Goal: Transaction & Acquisition: Purchase product/service

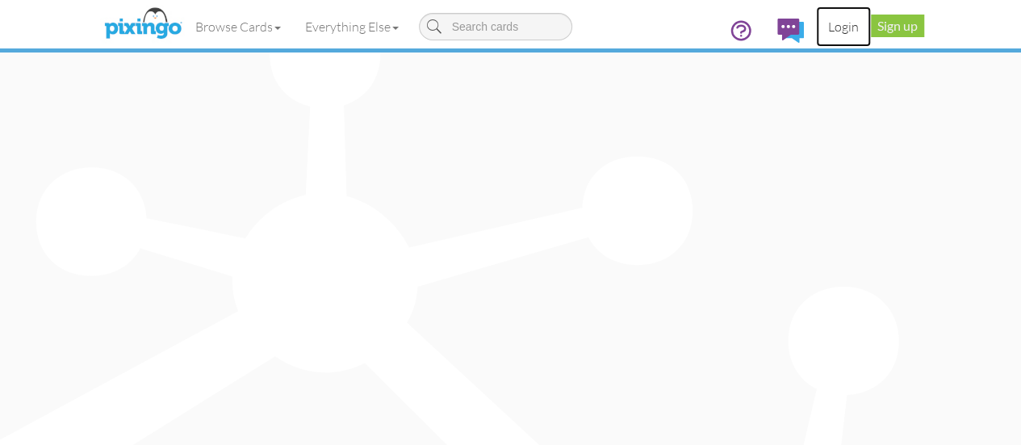
click at [870, 27] on link "Login" at bounding box center [843, 26] width 55 height 40
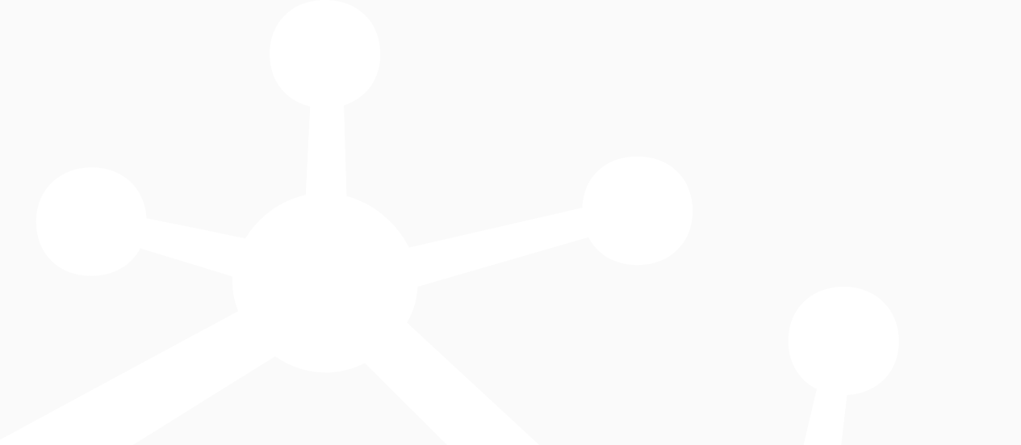
type input "5575"
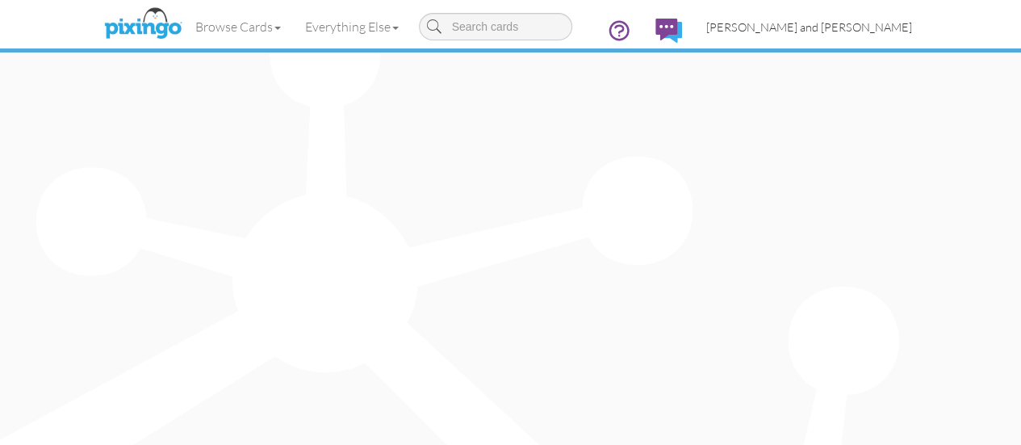
click at [912, 28] on span "[PERSON_NAME] and [PERSON_NAME]" at bounding box center [809, 27] width 206 height 14
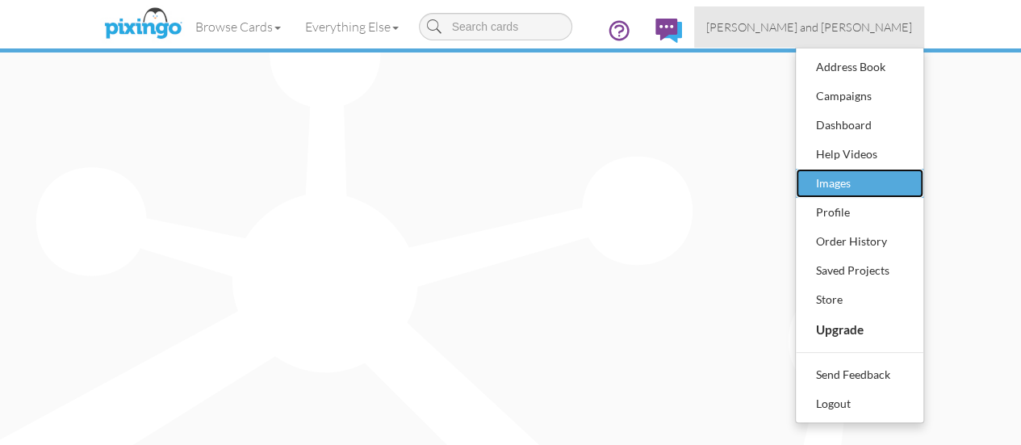
click at [907, 182] on div "Images" at bounding box center [859, 183] width 95 height 24
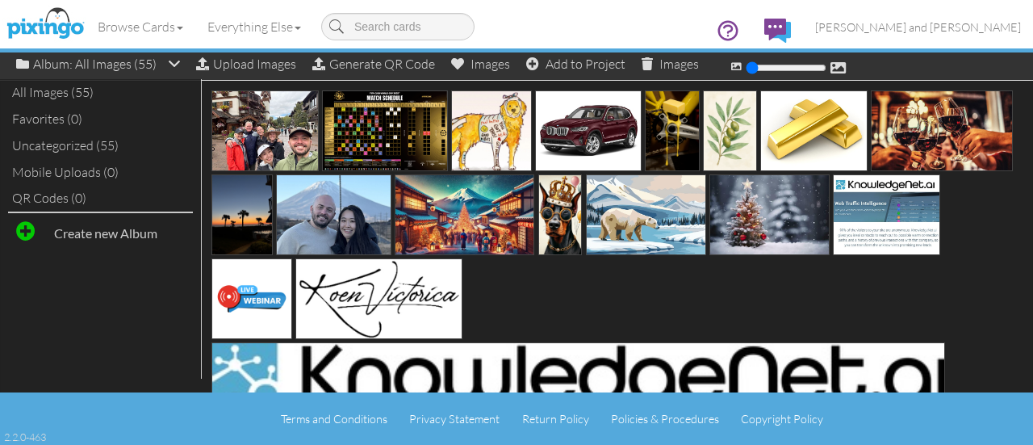
click at [248, 63] on div "Browse Cards Business Accounting Automotive Chiropractor Customer Dental Financ…" at bounding box center [516, 32] width 1008 height 64
click at [250, 65] on div "Upload Images" at bounding box center [246, 63] width 100 height 23
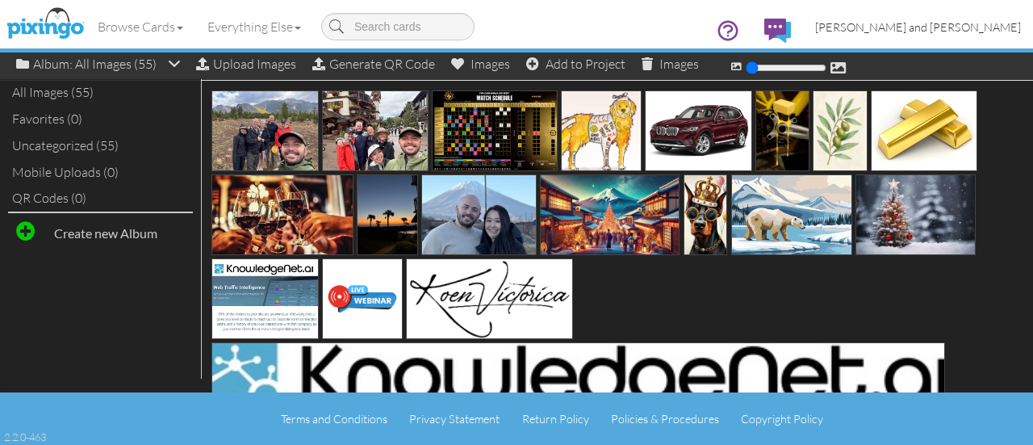
click at [957, 28] on span "[PERSON_NAME] and [PERSON_NAME]" at bounding box center [918, 27] width 206 height 14
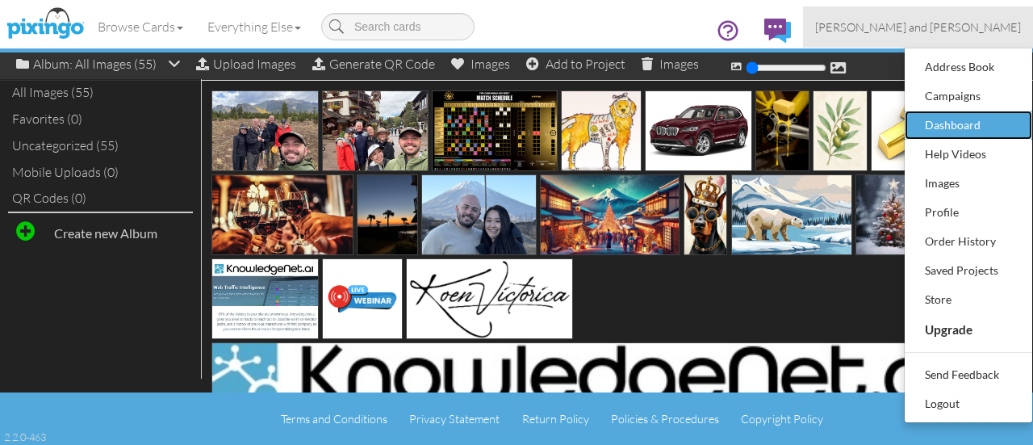
click at [954, 120] on div "Dashboard" at bounding box center [968, 125] width 95 height 24
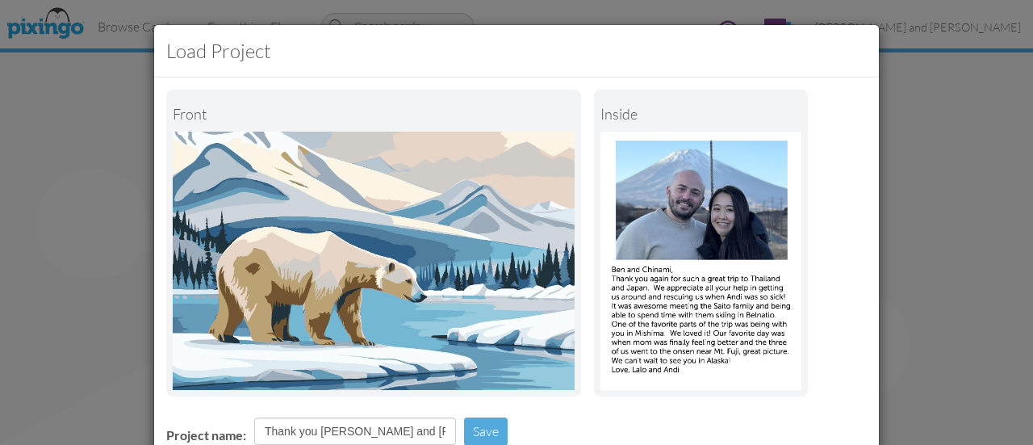
scroll to position [246, 0]
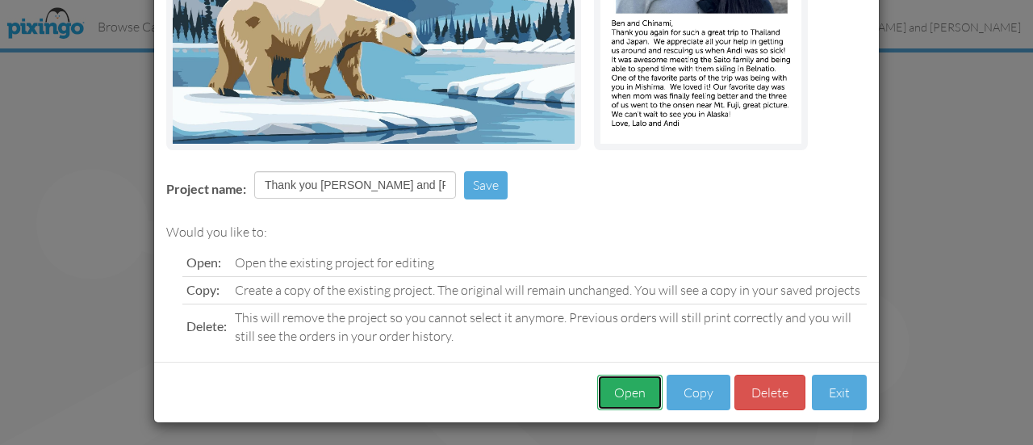
click at [642, 388] on button "Open" at bounding box center [629, 392] width 65 height 36
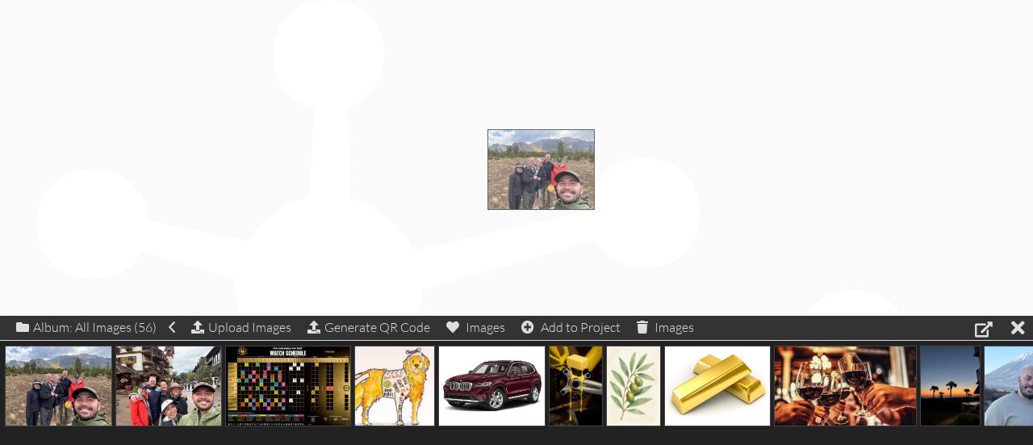
drag, startPoint x: 48, startPoint y: 378, endPoint x: 531, endPoint y: 162, distance: 528.3
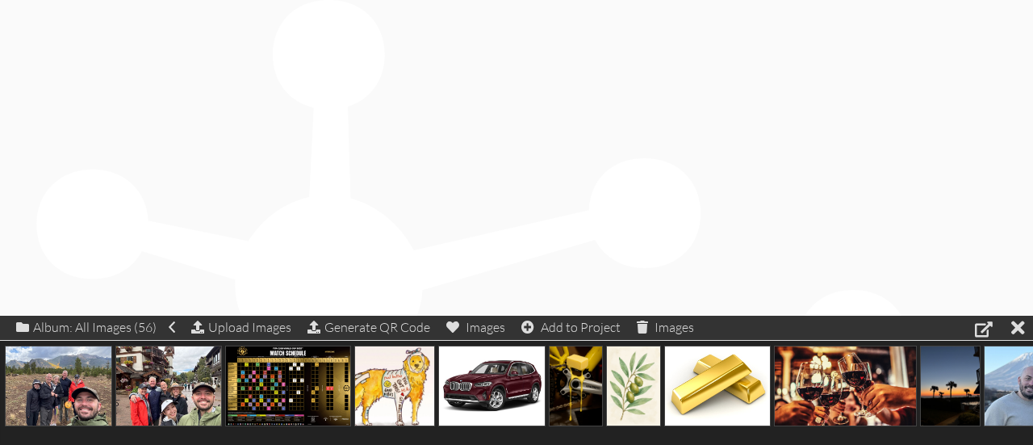
drag, startPoint x: 532, startPoint y: 162, endPoint x: 491, endPoint y: 136, distance: 47.9
drag, startPoint x: 557, startPoint y: 185, endPoint x: 700, endPoint y: 243, distance: 154.2
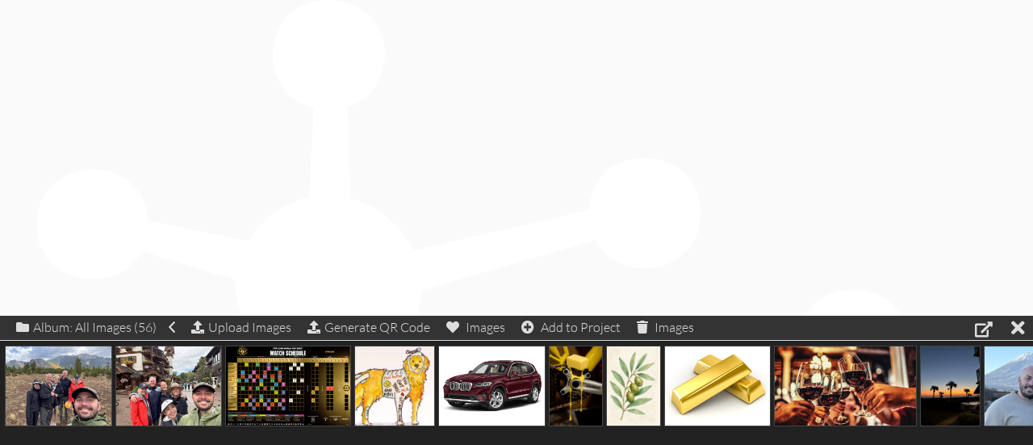
drag, startPoint x: 639, startPoint y: 104, endPoint x: 713, endPoint y: 77, distance: 78.9
drag, startPoint x: 478, startPoint y: 136, endPoint x: 482, endPoint y: 177, distance: 41.3
drag, startPoint x: 450, startPoint y: 117, endPoint x: 410, endPoint y: 81, distance: 53.7
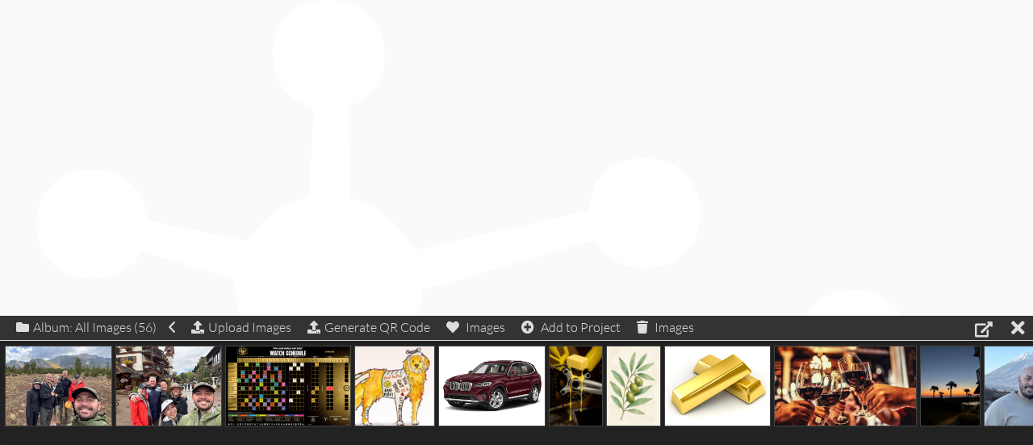
drag, startPoint x: 644, startPoint y: 150, endPoint x: 623, endPoint y: 173, distance: 31.4
drag, startPoint x: 580, startPoint y: 177, endPoint x: 662, endPoint y: 186, distance: 82.0
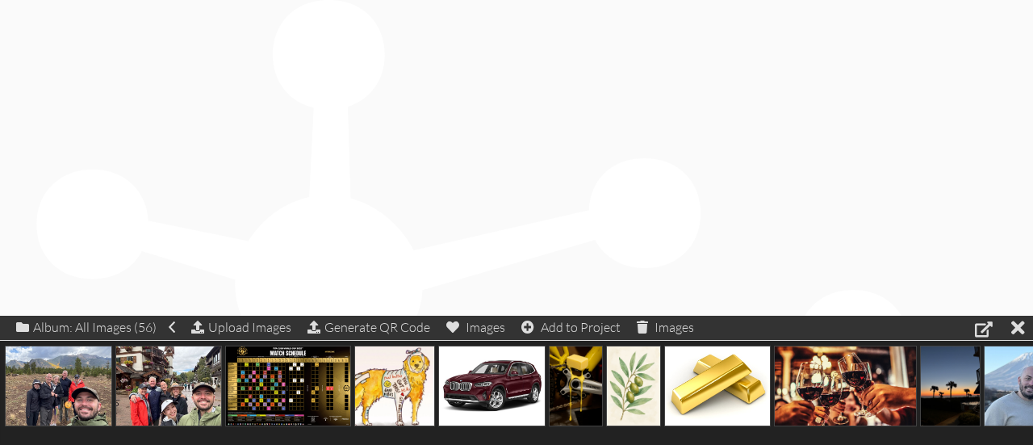
drag, startPoint x: 463, startPoint y: 114, endPoint x: 532, endPoint y: 167, distance: 87.5
drag, startPoint x: 615, startPoint y: 202, endPoint x: 543, endPoint y: 130, distance: 102.1
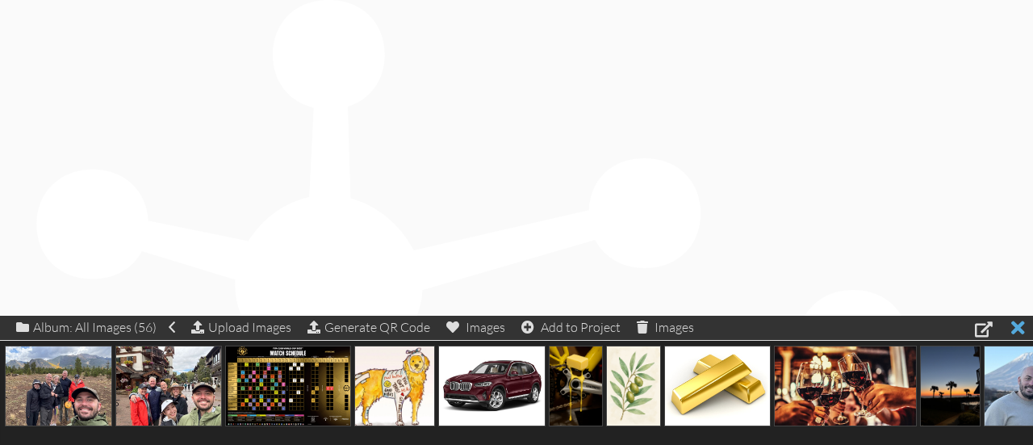
click at [1018, 329] on div at bounding box center [1018, 326] width 14 height 23
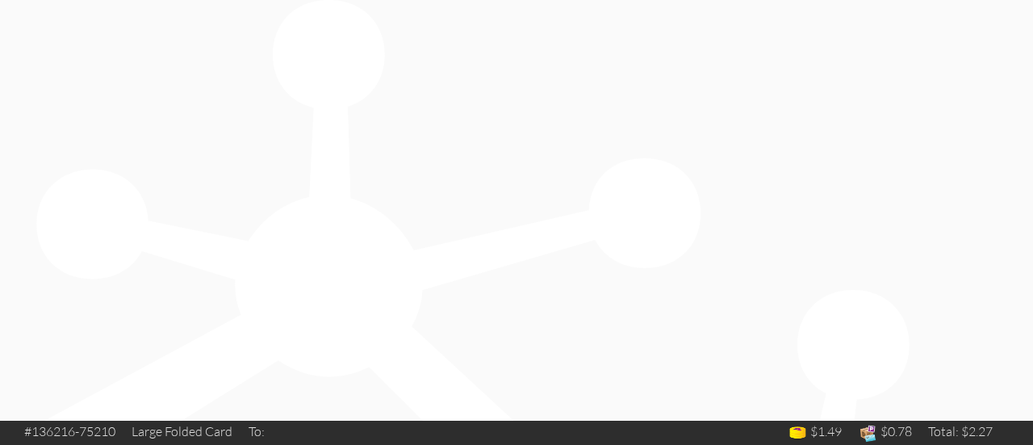
type input "kir"
click at [0, 0] on input "checkbox" at bounding box center [0, 0] width 0 height 0
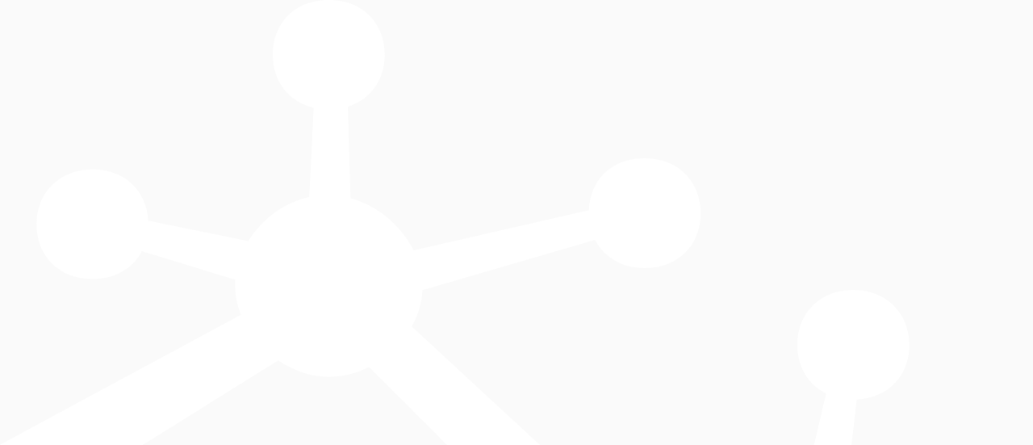
select select "object:3412"
select select "object:3426"
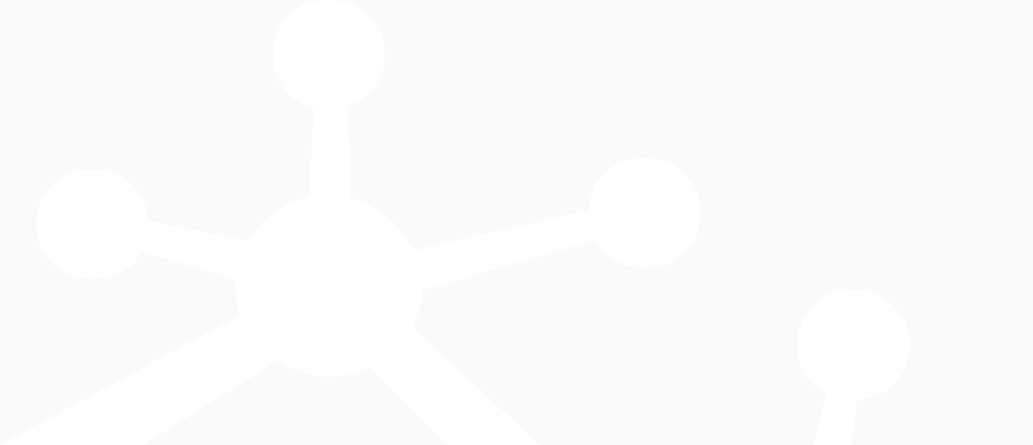
select select "object:3413"
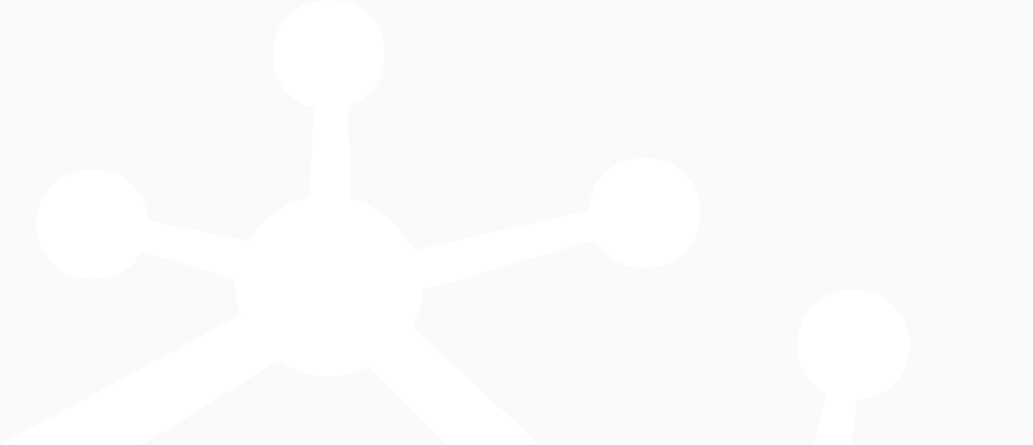
scroll to position [461, 0]
